Goal: Information Seeking & Learning: Find specific fact

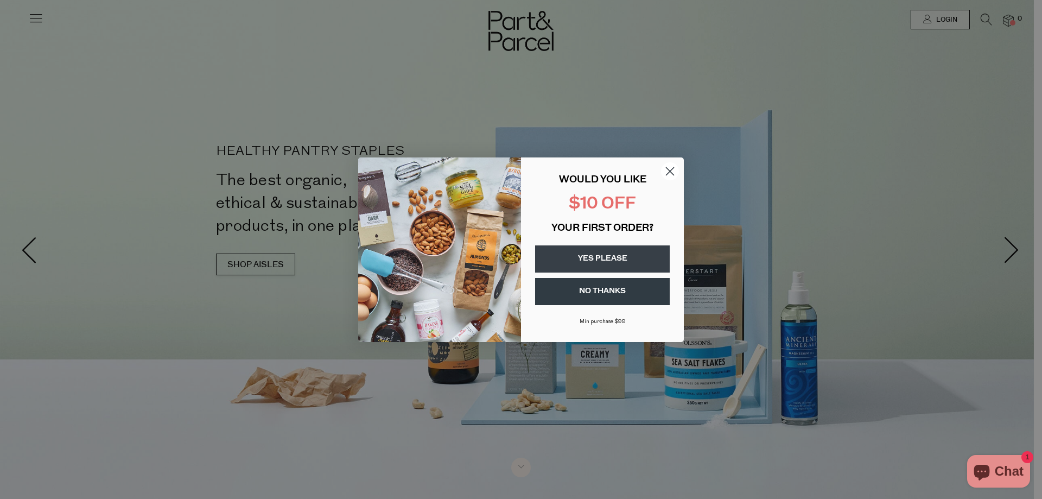
click at [666, 171] on circle "Close dialog" at bounding box center [670, 171] width 18 height 18
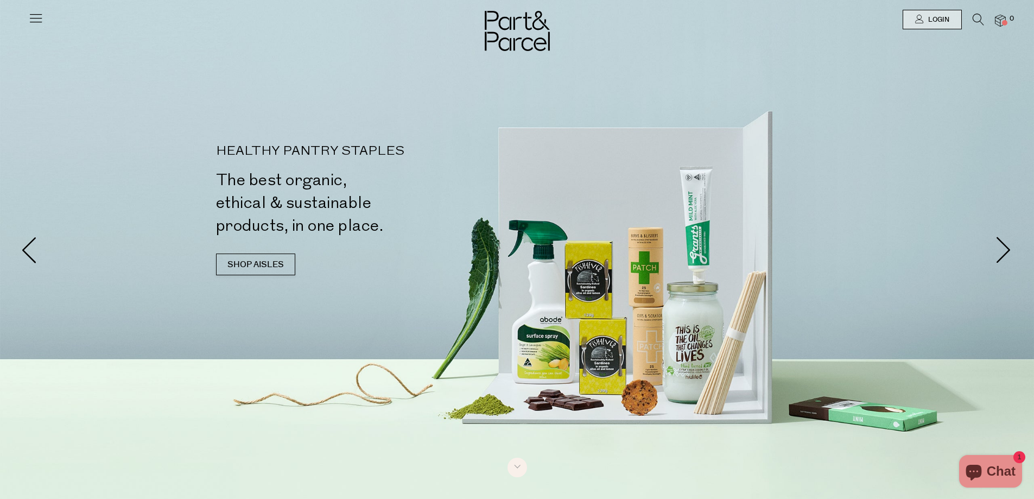
click at [977, 21] on icon at bounding box center [977, 20] width 11 height 12
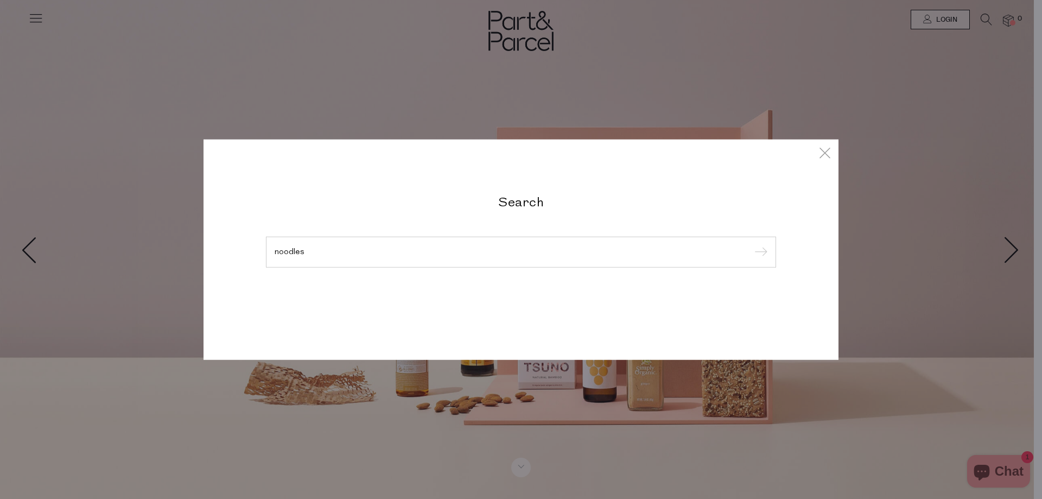
type input "noodles"
click at [751, 244] on input "submit" at bounding box center [759, 252] width 16 height 16
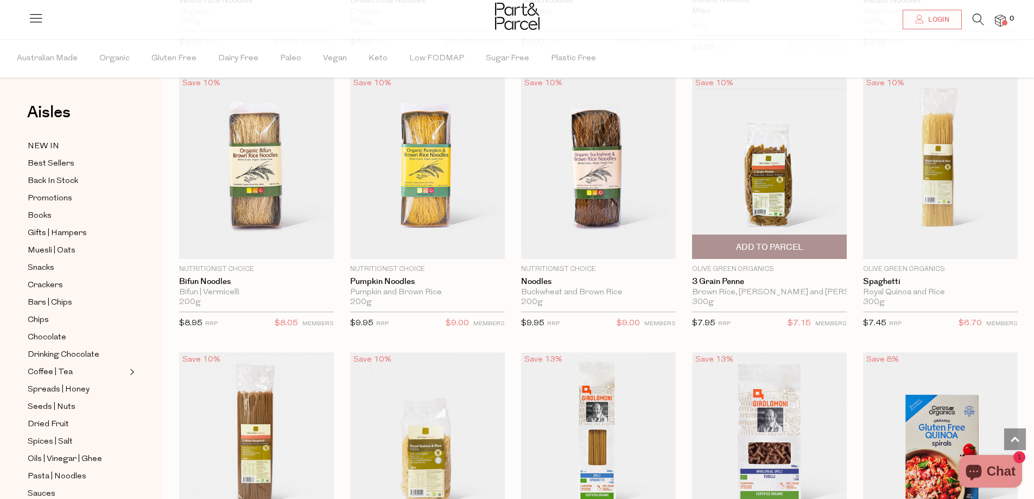
scroll to position [2279, 0]
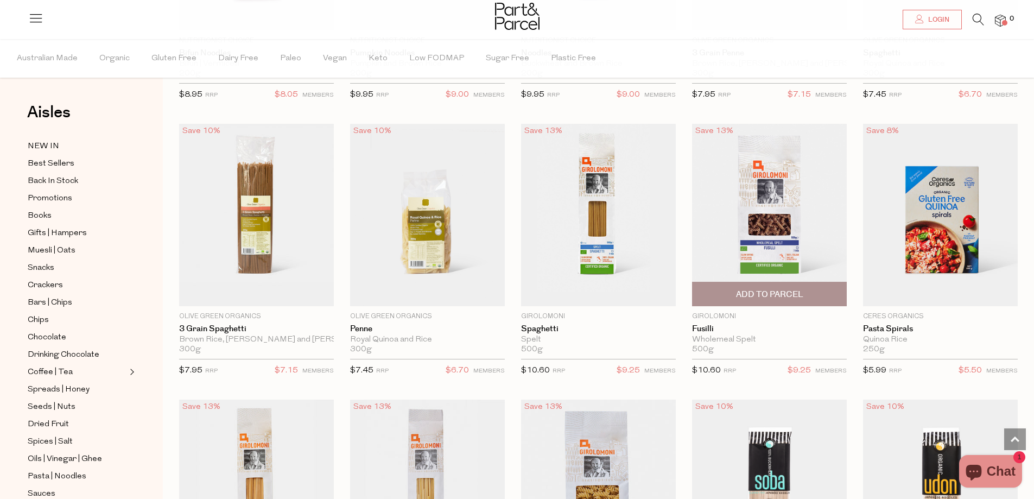
scroll to position [2225, 0]
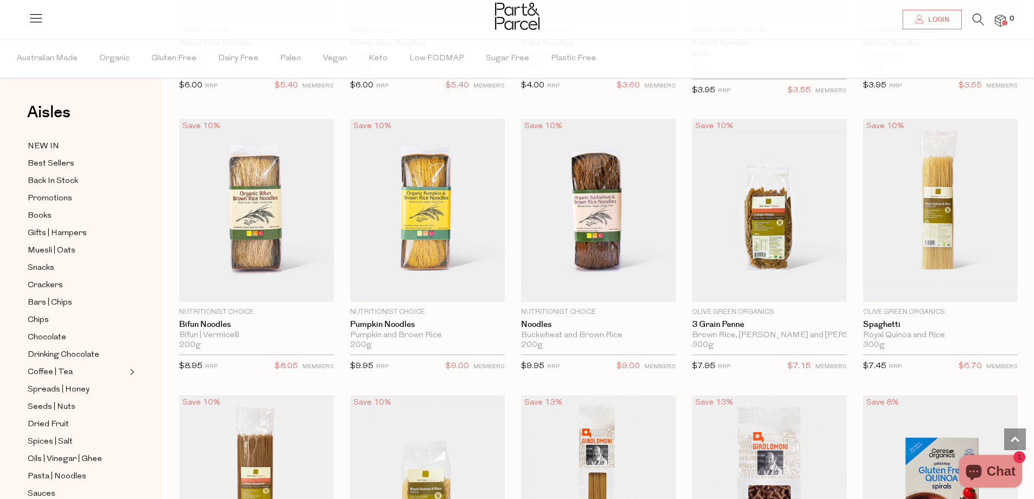
click at [973, 19] on icon at bounding box center [977, 20] width 11 height 12
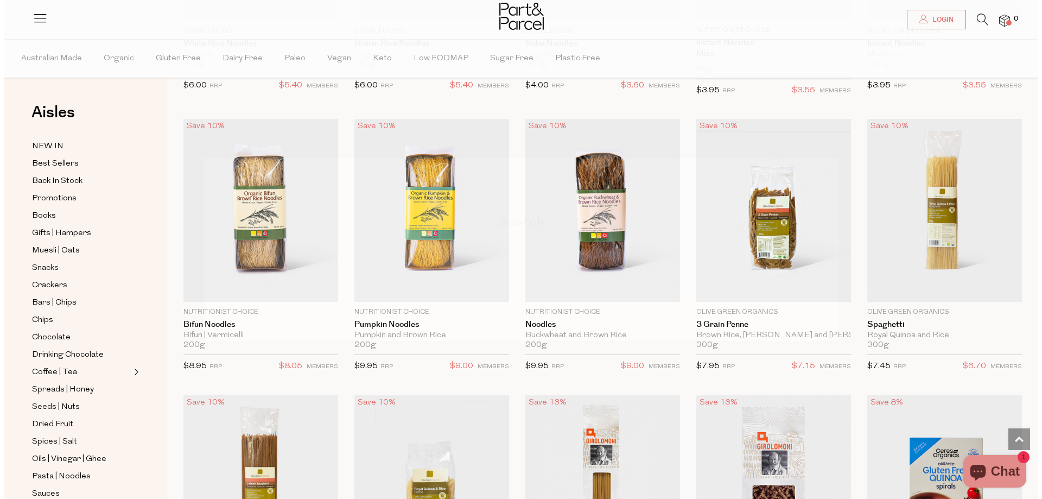
scroll to position [2238, 0]
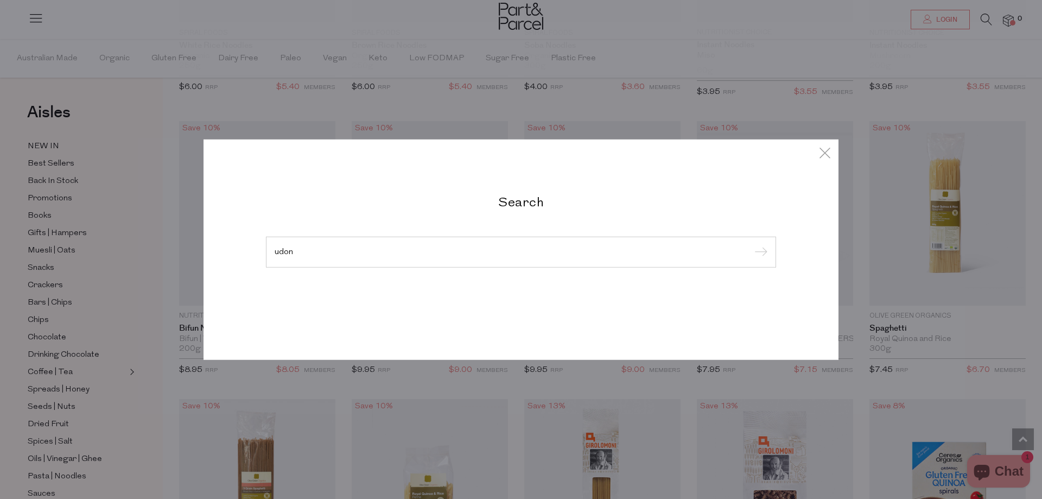
type input "udon"
click at [751, 244] on input "submit" at bounding box center [759, 252] width 16 height 16
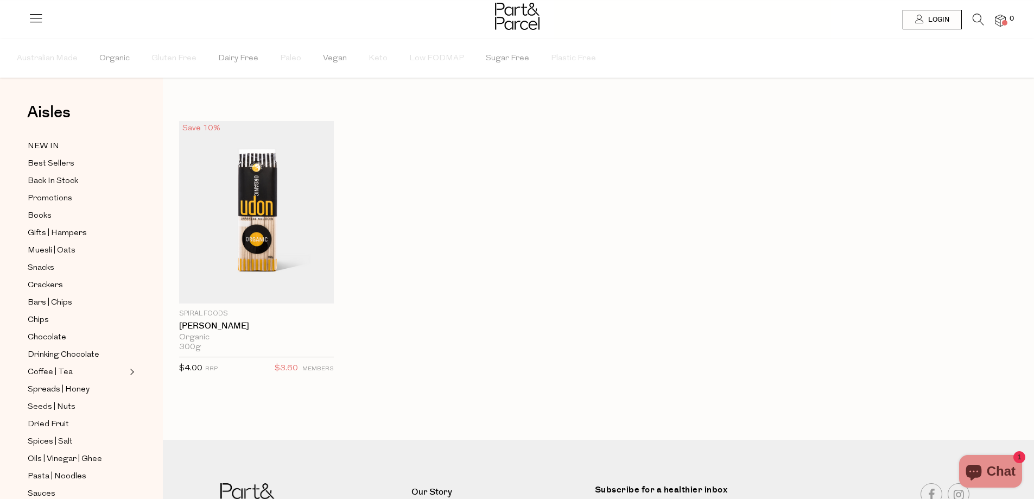
click at [978, 18] on icon at bounding box center [977, 20] width 11 height 12
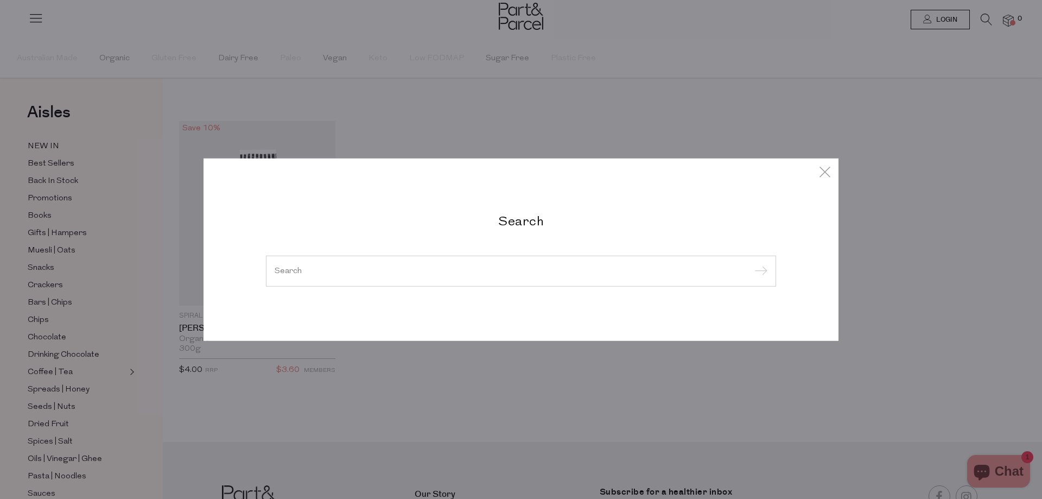
click at [367, 278] on div at bounding box center [521, 270] width 510 height 31
click at [291, 268] on input "search" at bounding box center [521, 270] width 493 height 8
paste input "Hokkien"
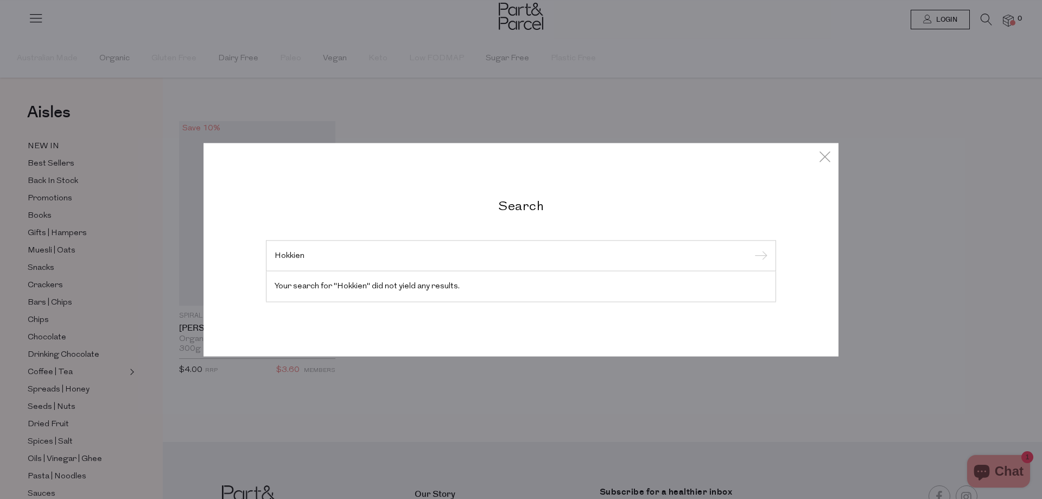
type input "Hokkien"
click at [769, 255] on div "Hokkien" at bounding box center [521, 255] width 510 height 31
click at [761, 255] on input "submit" at bounding box center [759, 256] width 16 height 16
